Goal: Task Accomplishment & Management: Manage account settings

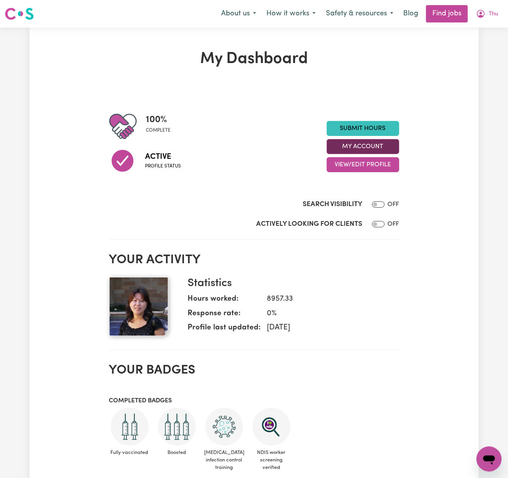
click at [386, 150] on button "My Account" at bounding box center [363, 146] width 73 height 15
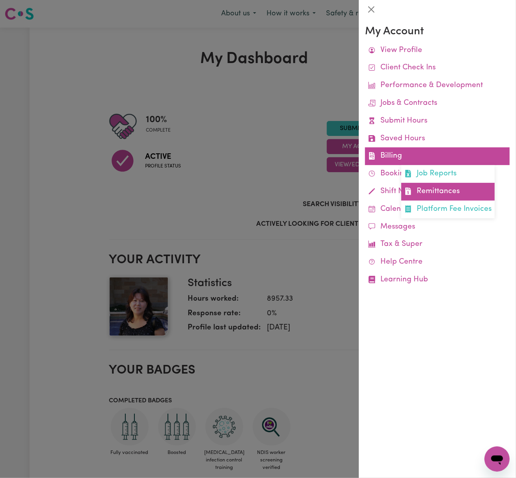
click at [429, 187] on link "Remittances" at bounding box center [447, 192] width 93 height 18
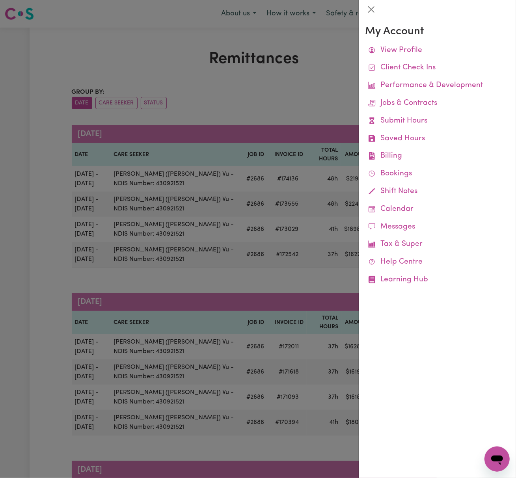
click at [273, 103] on div at bounding box center [258, 239] width 516 height 478
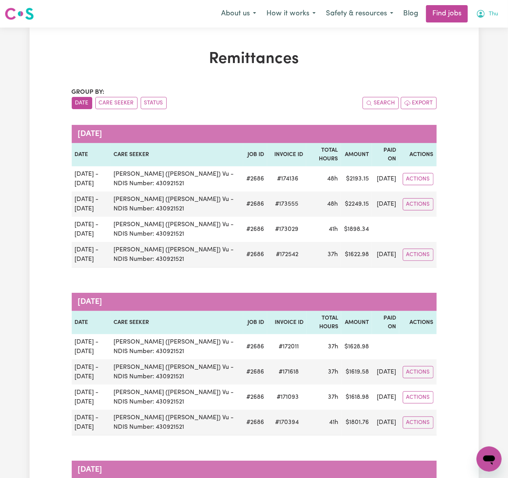
click at [485, 16] on icon "My Account" at bounding box center [480, 13] width 9 height 9
click at [488, 39] on link "My Dashboard" at bounding box center [472, 45] width 62 height 15
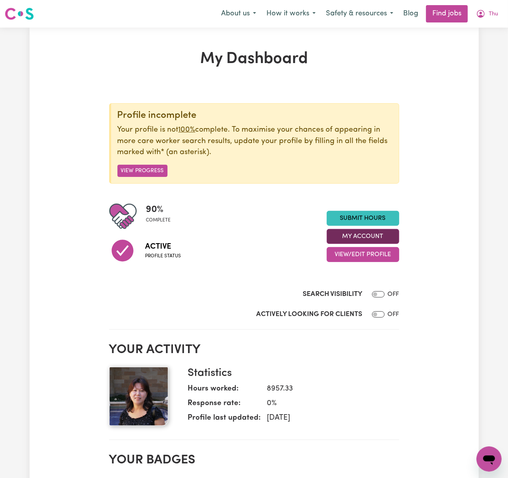
click at [391, 235] on button "My Account" at bounding box center [363, 236] width 73 height 15
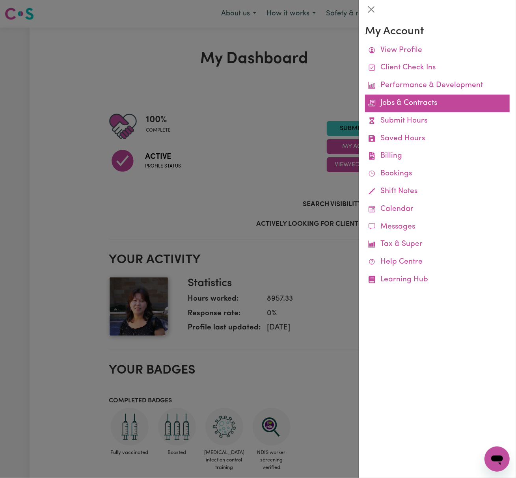
click at [431, 106] on link "Jobs & Contracts" at bounding box center [437, 104] width 145 height 18
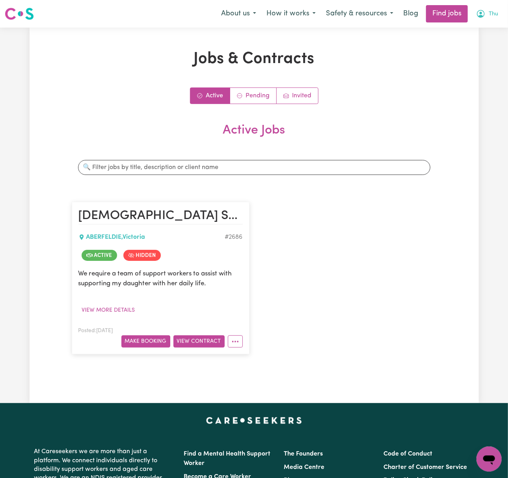
click at [490, 10] on span "Thu" at bounding box center [493, 14] width 9 height 9
click at [482, 60] on link "Logout" at bounding box center [472, 60] width 62 height 15
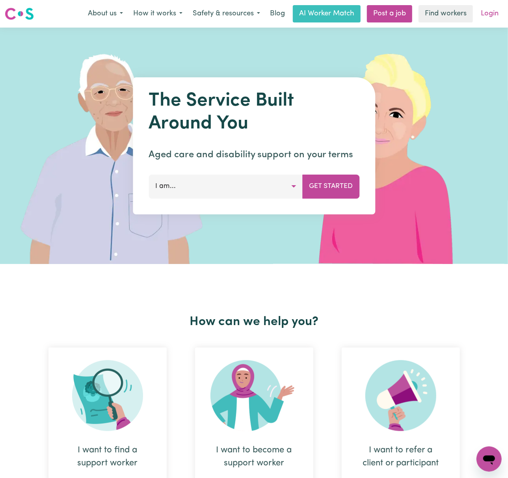
click at [495, 12] on link "Login" at bounding box center [489, 13] width 27 height 17
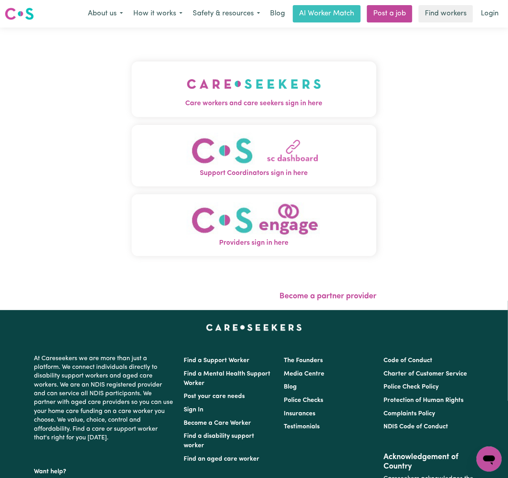
click at [200, 87] on img "Care workers and care seekers sign in here" at bounding box center [254, 83] width 134 height 29
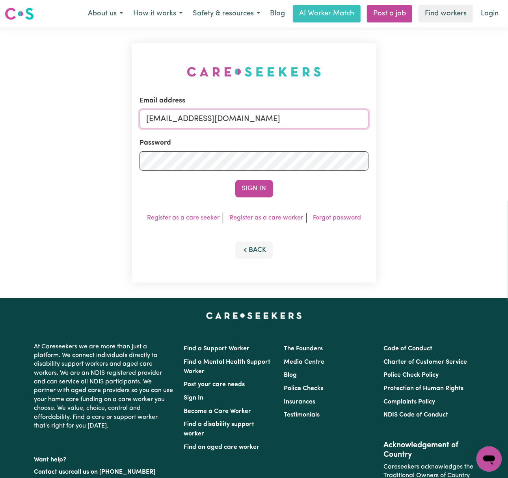
click at [190, 124] on input "[EMAIL_ADDRESS][DOMAIN_NAME]" at bounding box center [254, 119] width 229 height 19
drag, startPoint x: 189, startPoint y: 119, endPoint x: 525, endPoint y: 118, distance: 336.8
click at [508, 118] on html "Menu About us How it works Safety & resources Blog AI Worker Match Post a job F…" at bounding box center [254, 319] width 508 height 638
type input "[EMAIL_ADDRESS][DOMAIN_NAME]"
click at [235, 180] on button "Sign In" at bounding box center [254, 188] width 38 height 17
